Goal: Information Seeking & Learning: Learn about a topic

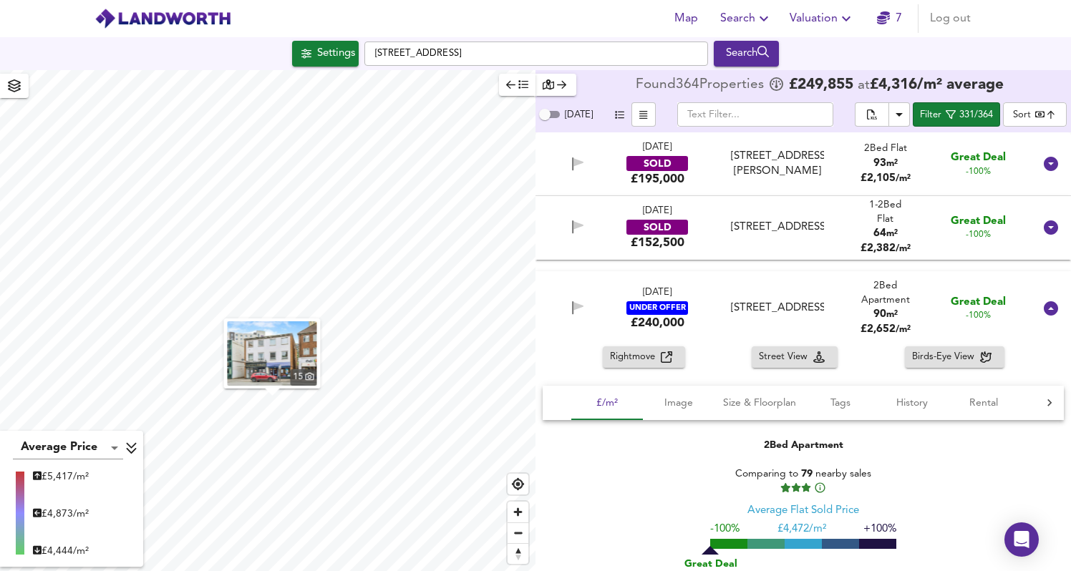
scroll to position [3348, 0]
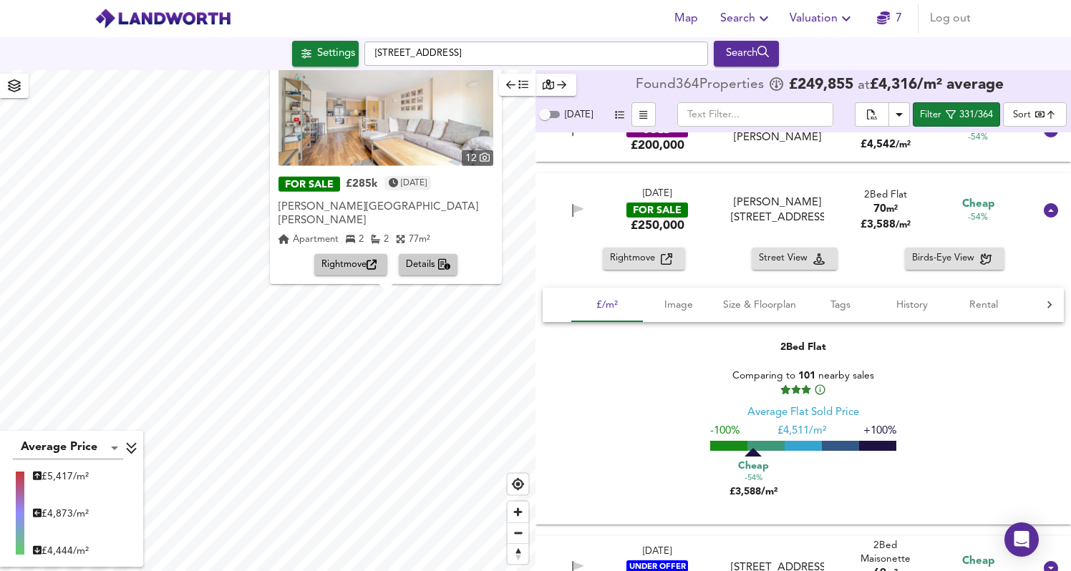
click at [369, 268] on icon "button" at bounding box center [371, 265] width 10 height 10
click at [429, 263] on span "Details" at bounding box center [428, 265] width 45 height 16
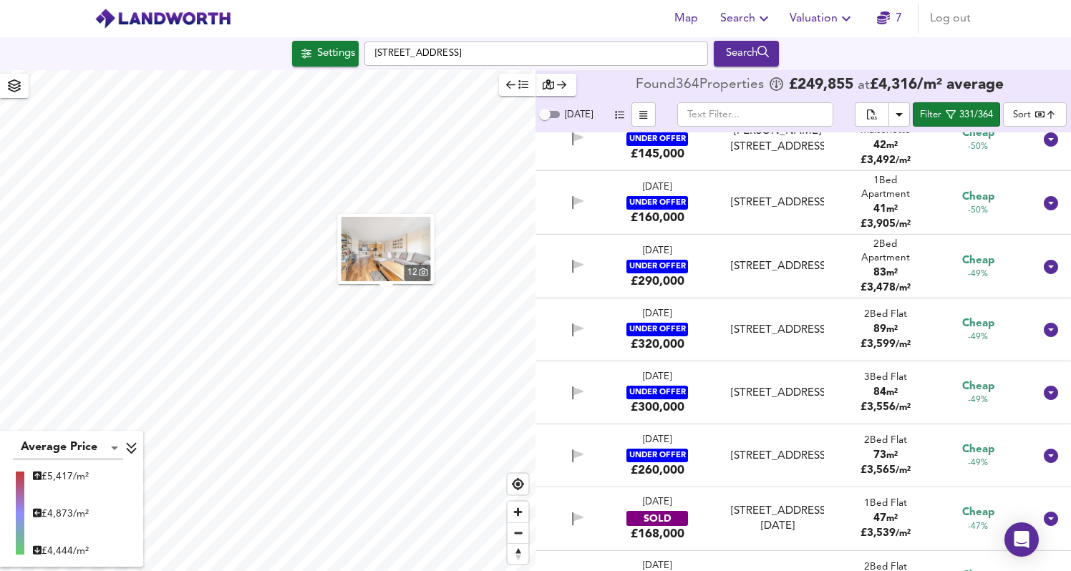
scroll to position [4091, 0]
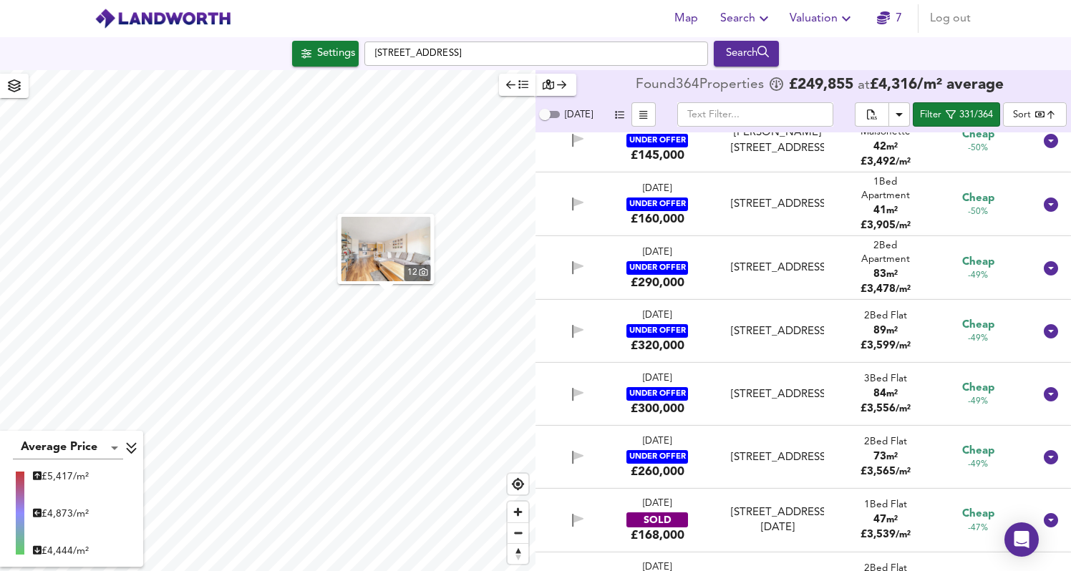
click at [726, 276] on div "[STREET_ADDRESS]" at bounding box center [777, 267] width 104 height 15
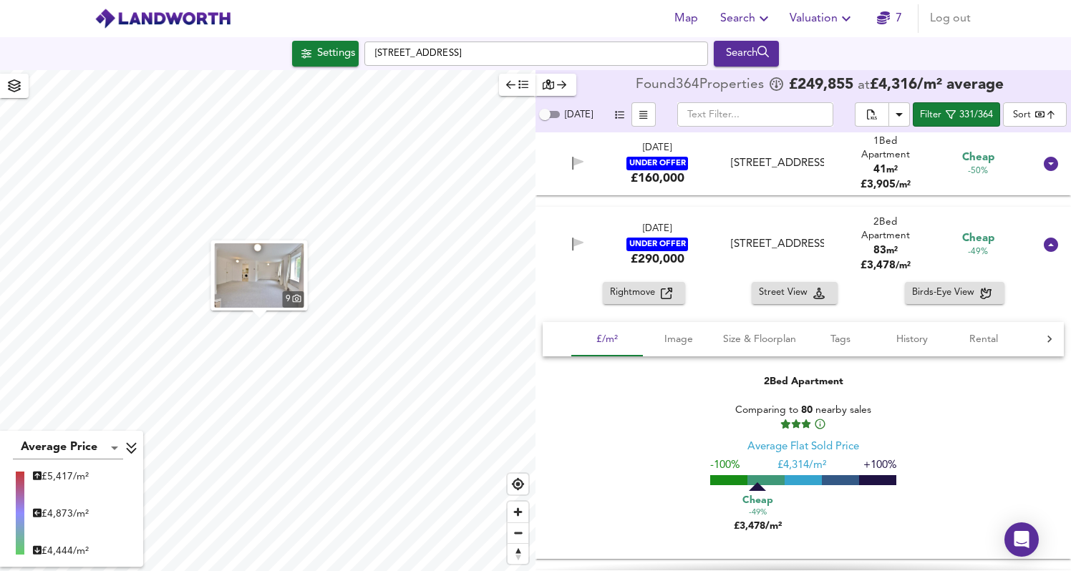
scroll to position [4133, 0]
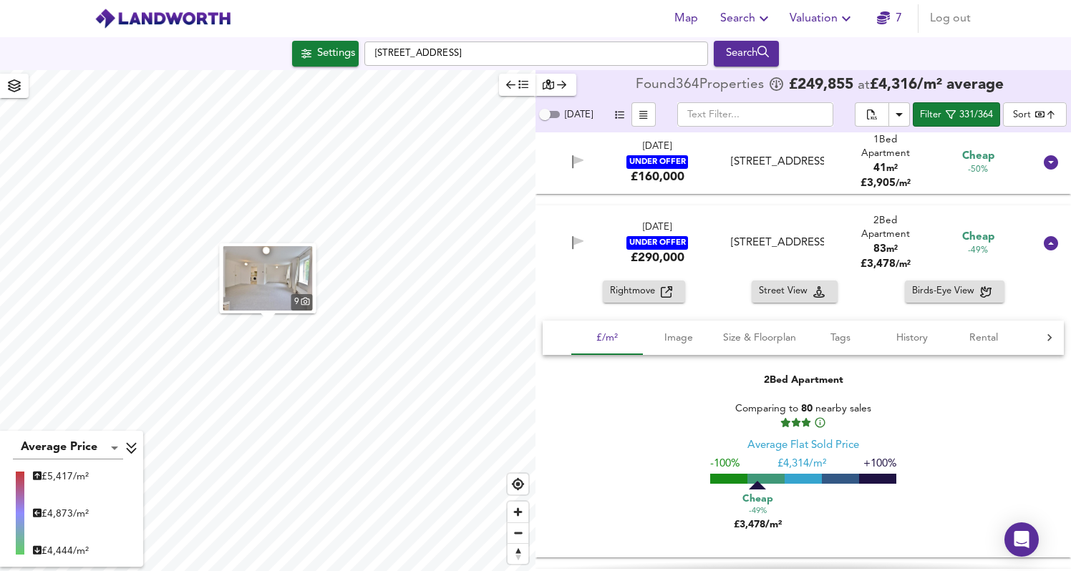
drag, startPoint x: 707, startPoint y: 362, endPoint x: 642, endPoint y: 396, distance: 73.3
click at [642, 396] on div "2 Bed Apartment Comparing to 80 nearby sales Average Flat Sold Price -100% £ 4,…" at bounding box center [802, 454] width 521 height 197
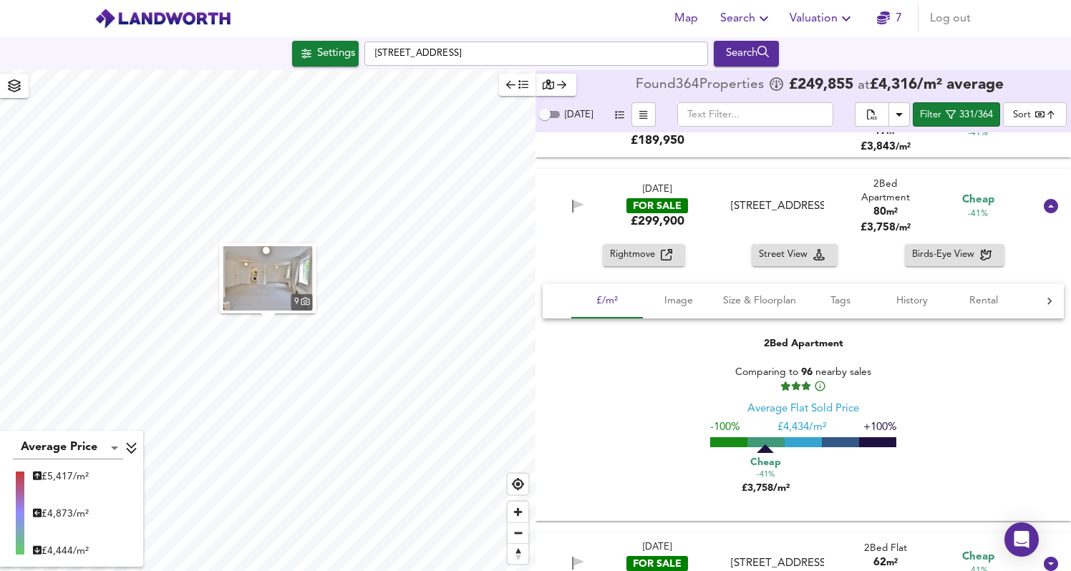
scroll to position [5291, 0]
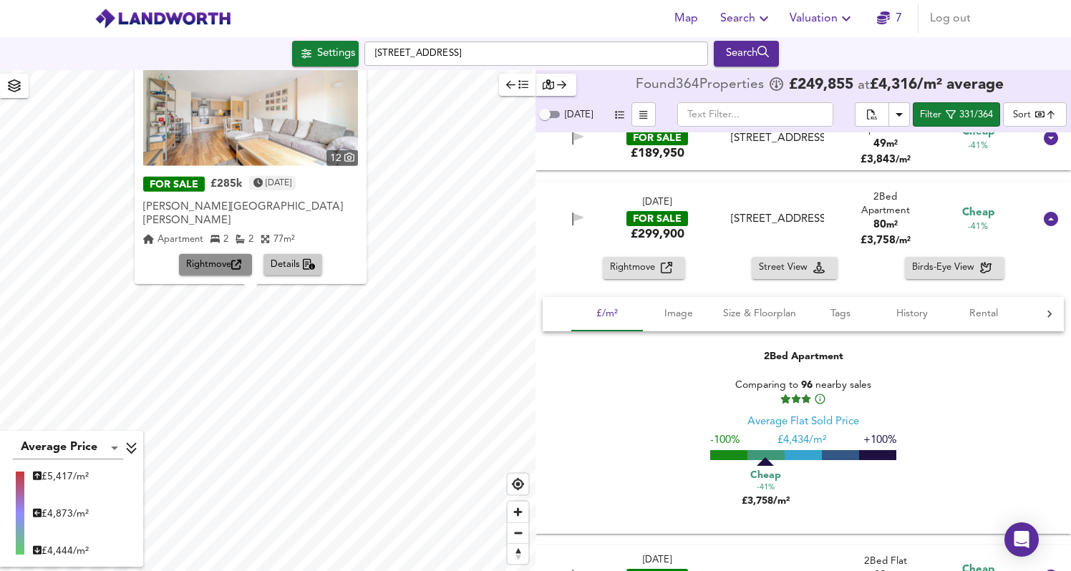
click at [241, 261] on icon "button" at bounding box center [236, 265] width 10 height 10
